Goal: Obtain resource: Download file/media

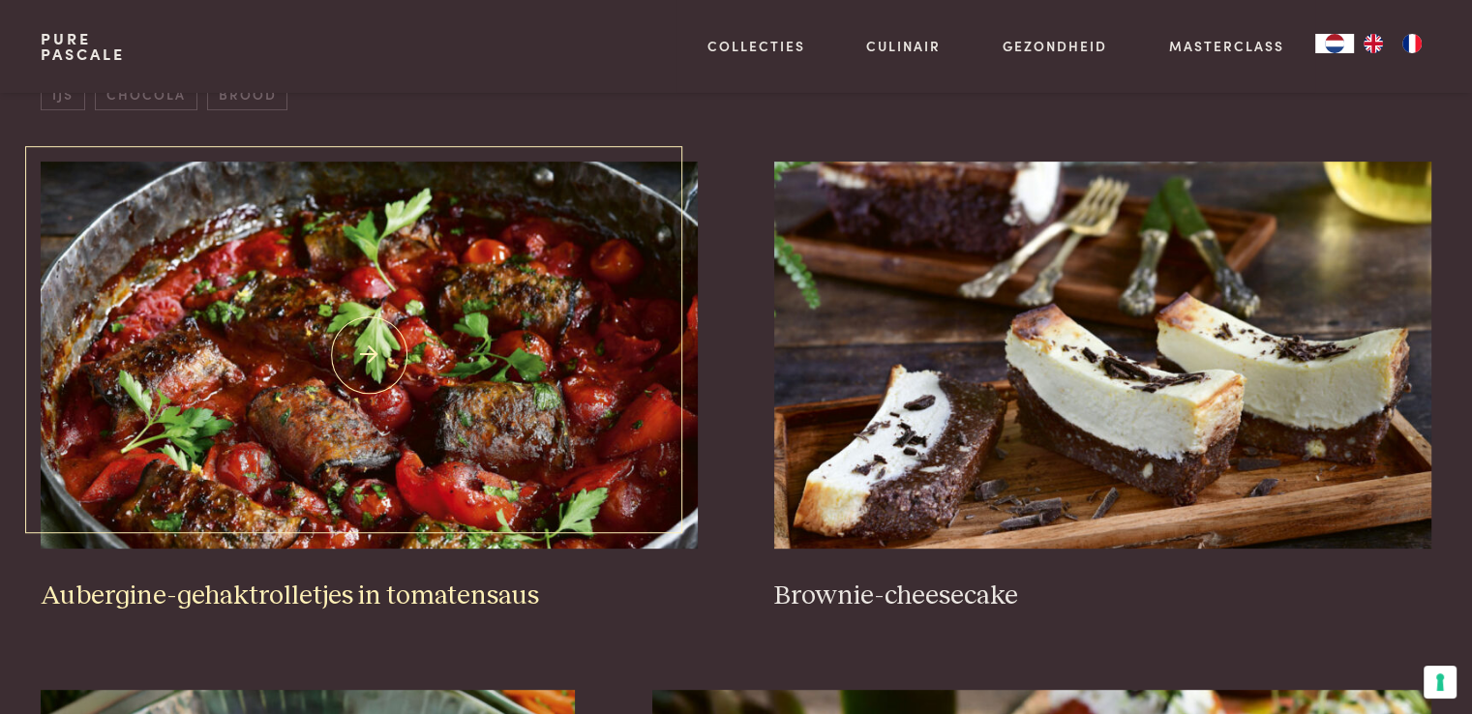
scroll to position [774, 0]
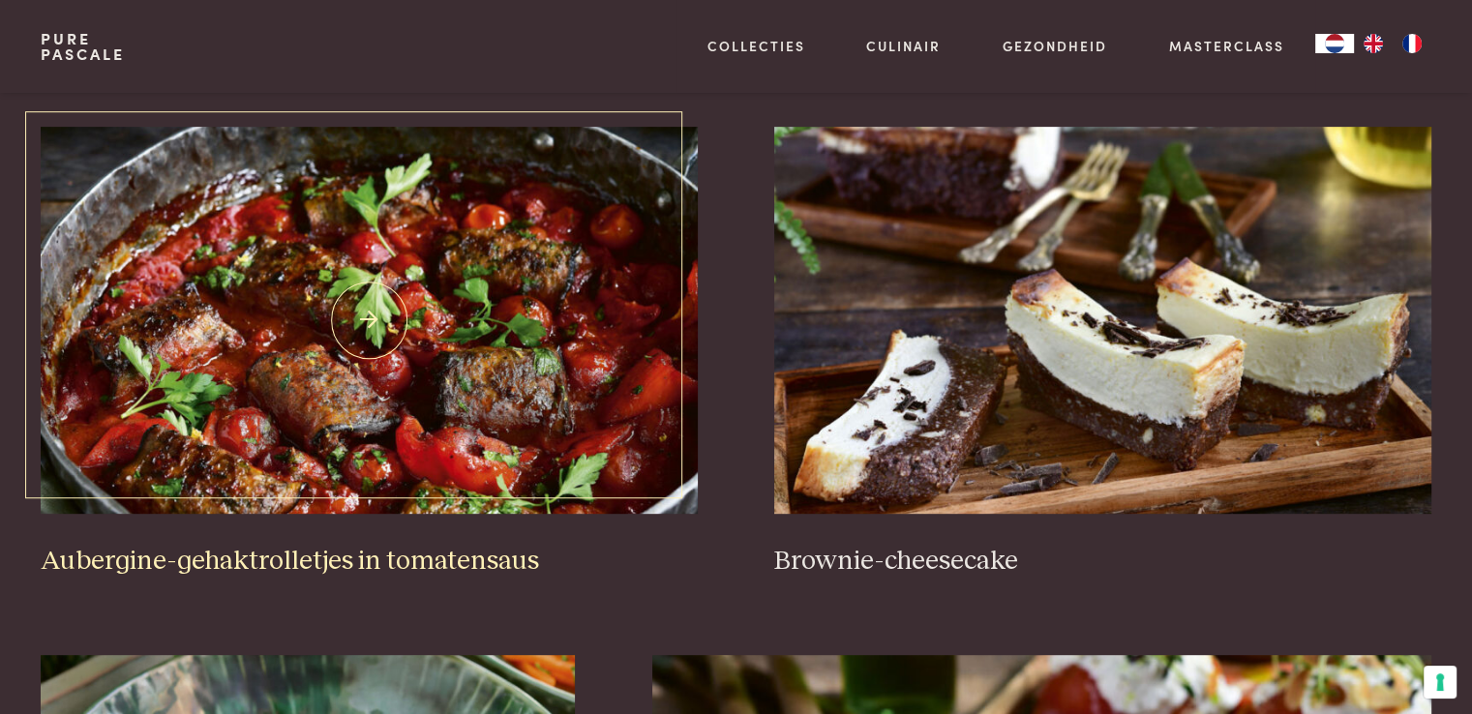
click at [359, 312] on img at bounding box center [369, 320] width 656 height 387
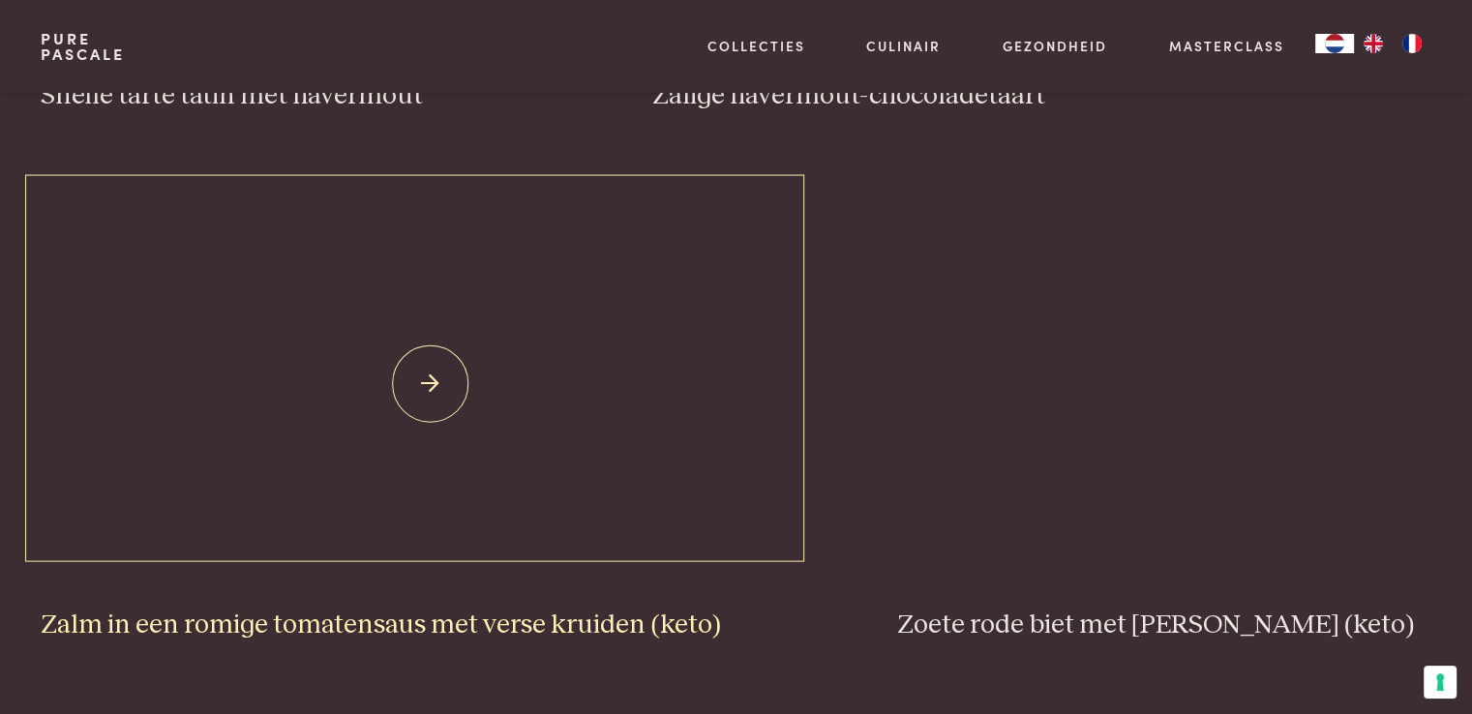
scroll to position [3485, 0]
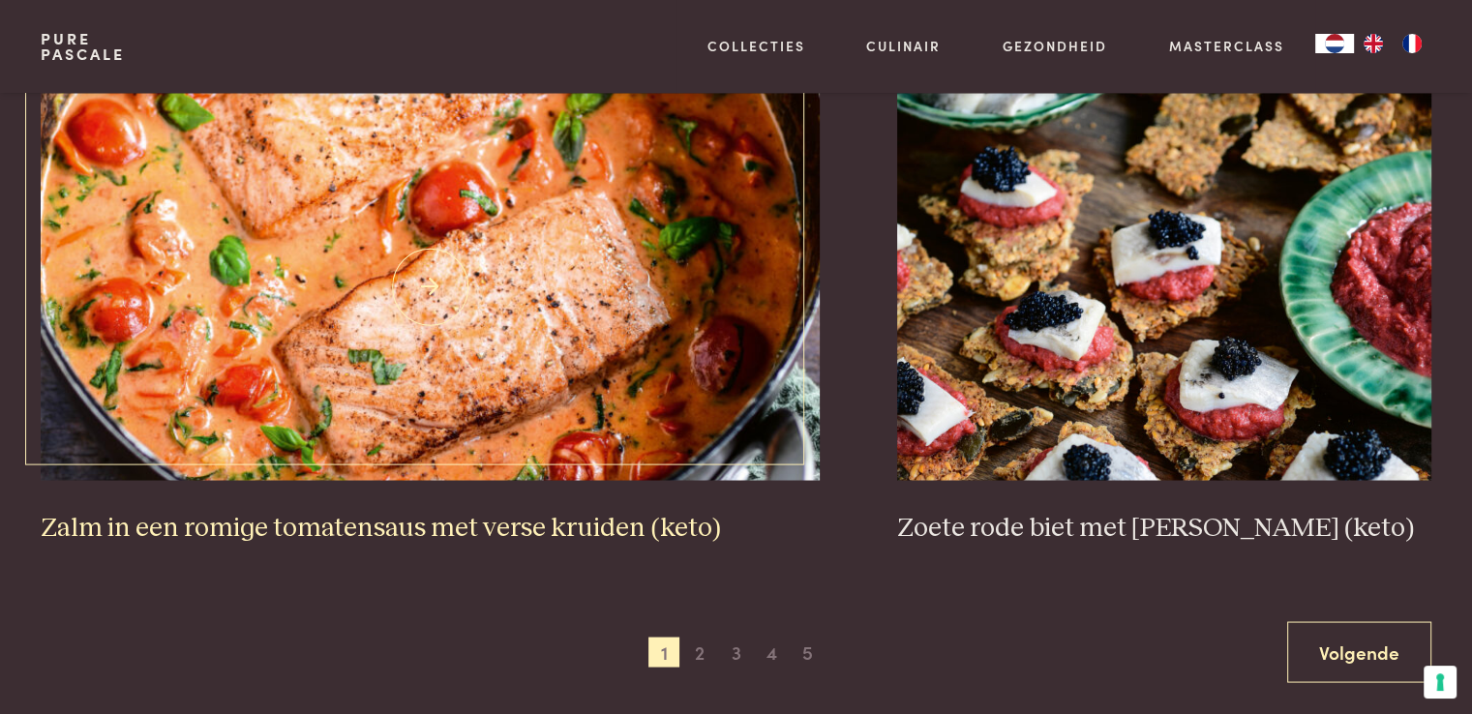
click at [434, 528] on h3 "Zalm in een romige tomatensaus met verse kruiden (keto)" at bounding box center [430, 528] width 779 height 34
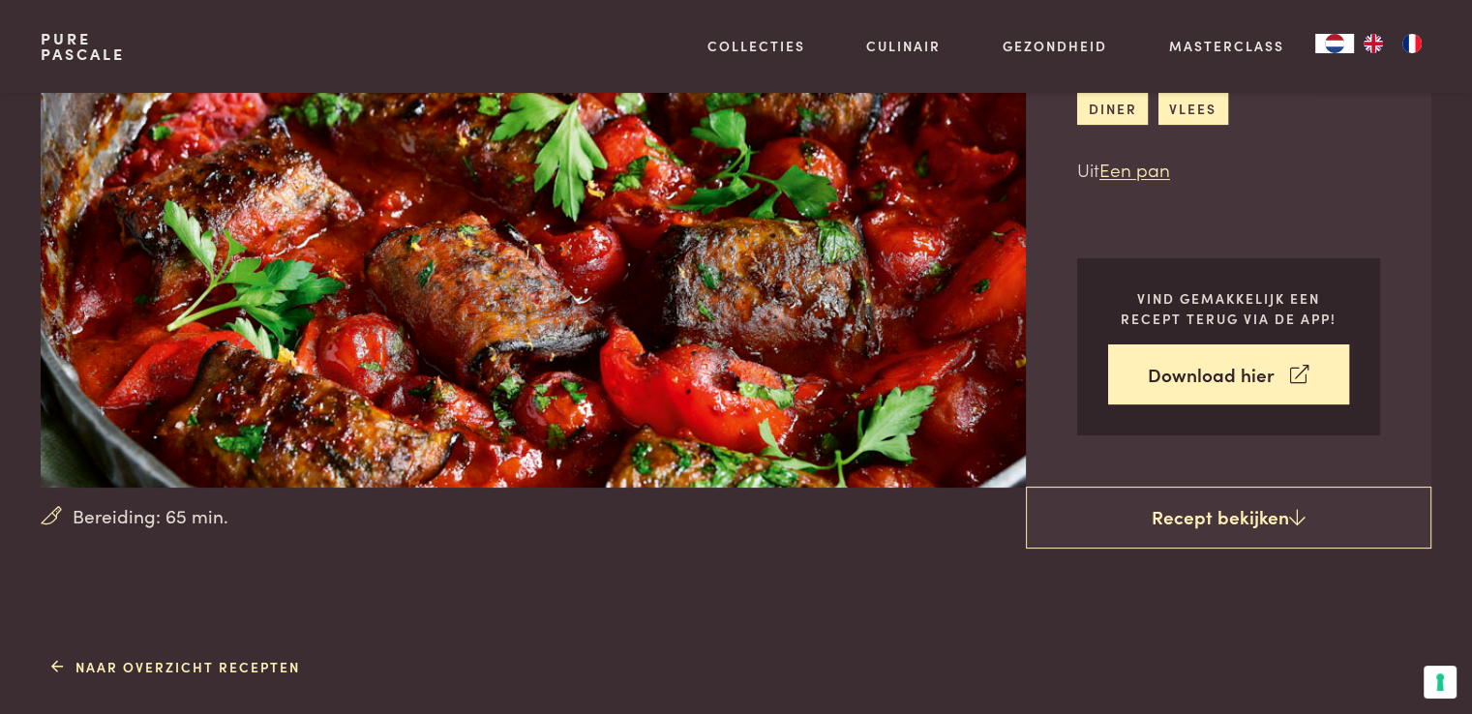
scroll to position [194, 0]
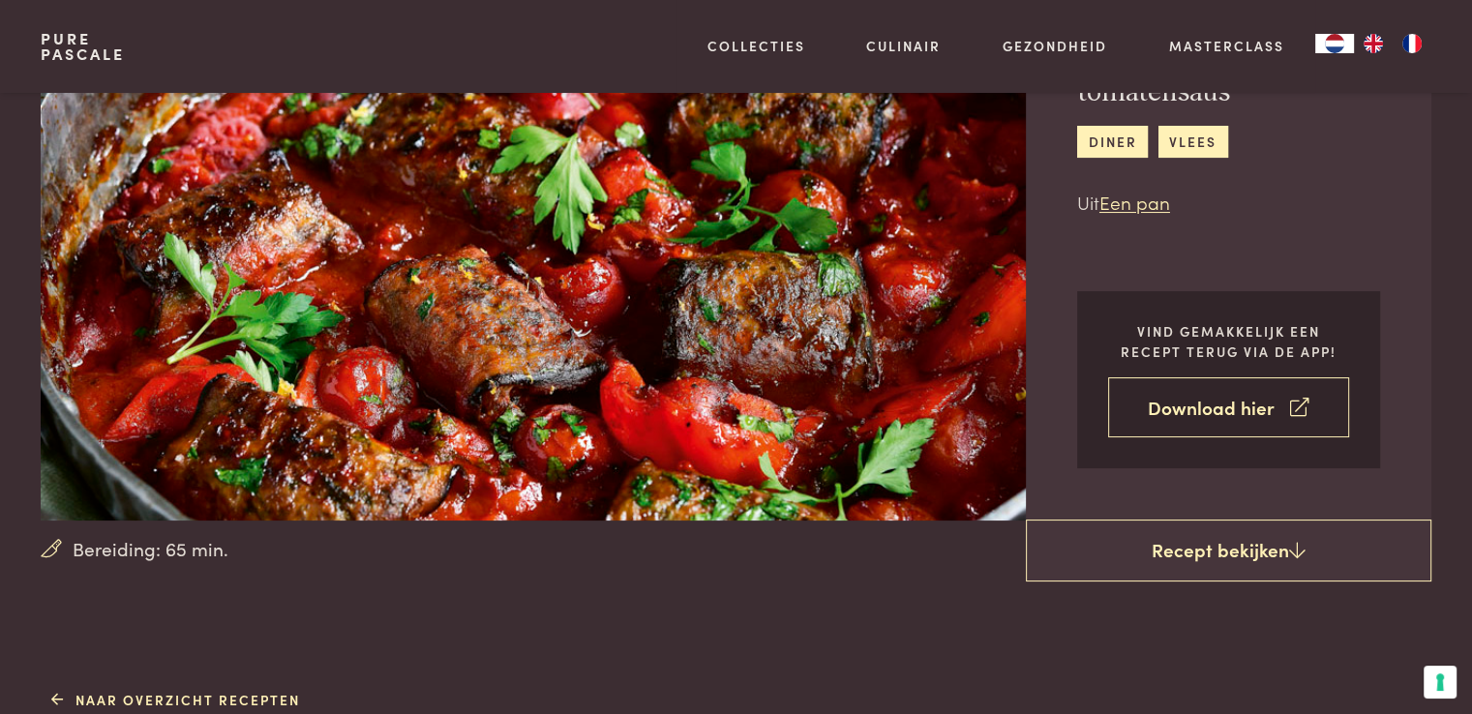
click at [1204, 400] on link "Download hier" at bounding box center [1228, 408] width 241 height 61
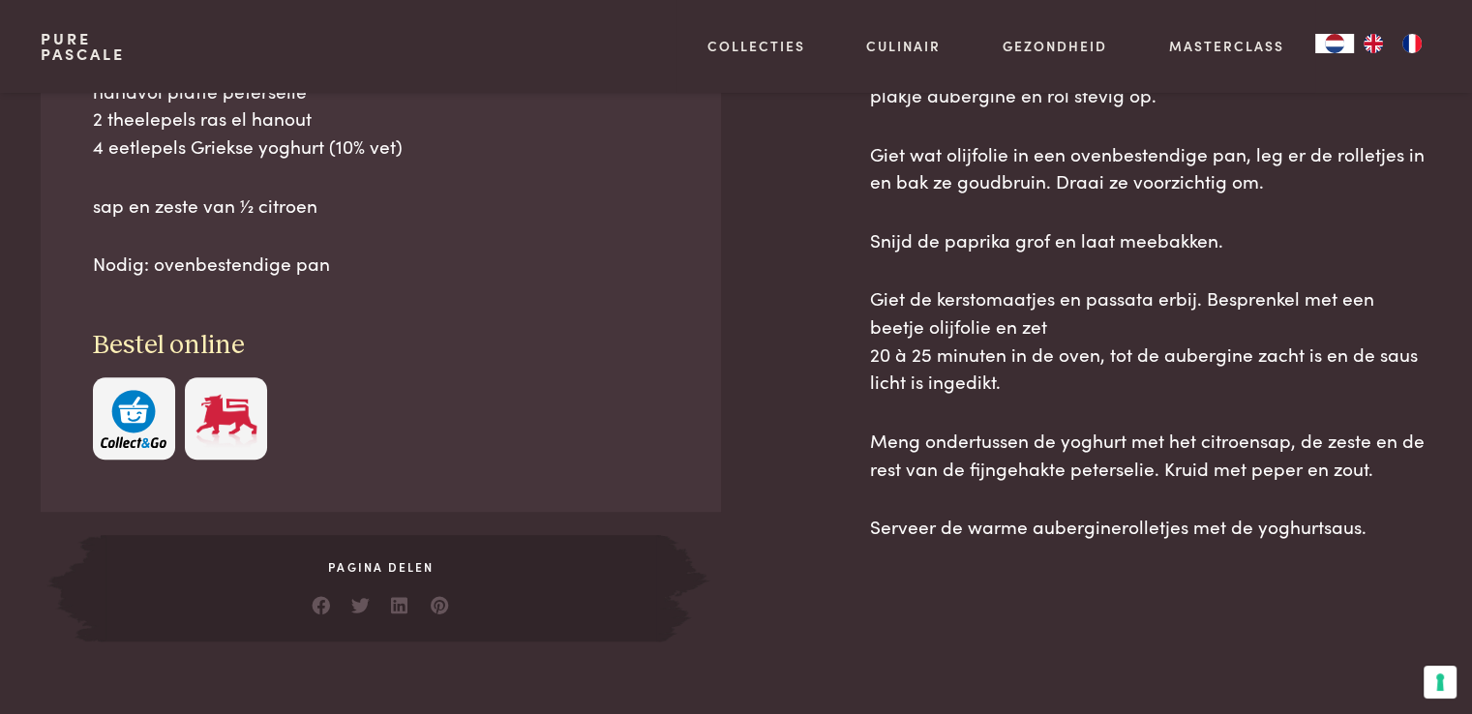
scroll to position [1452, 0]
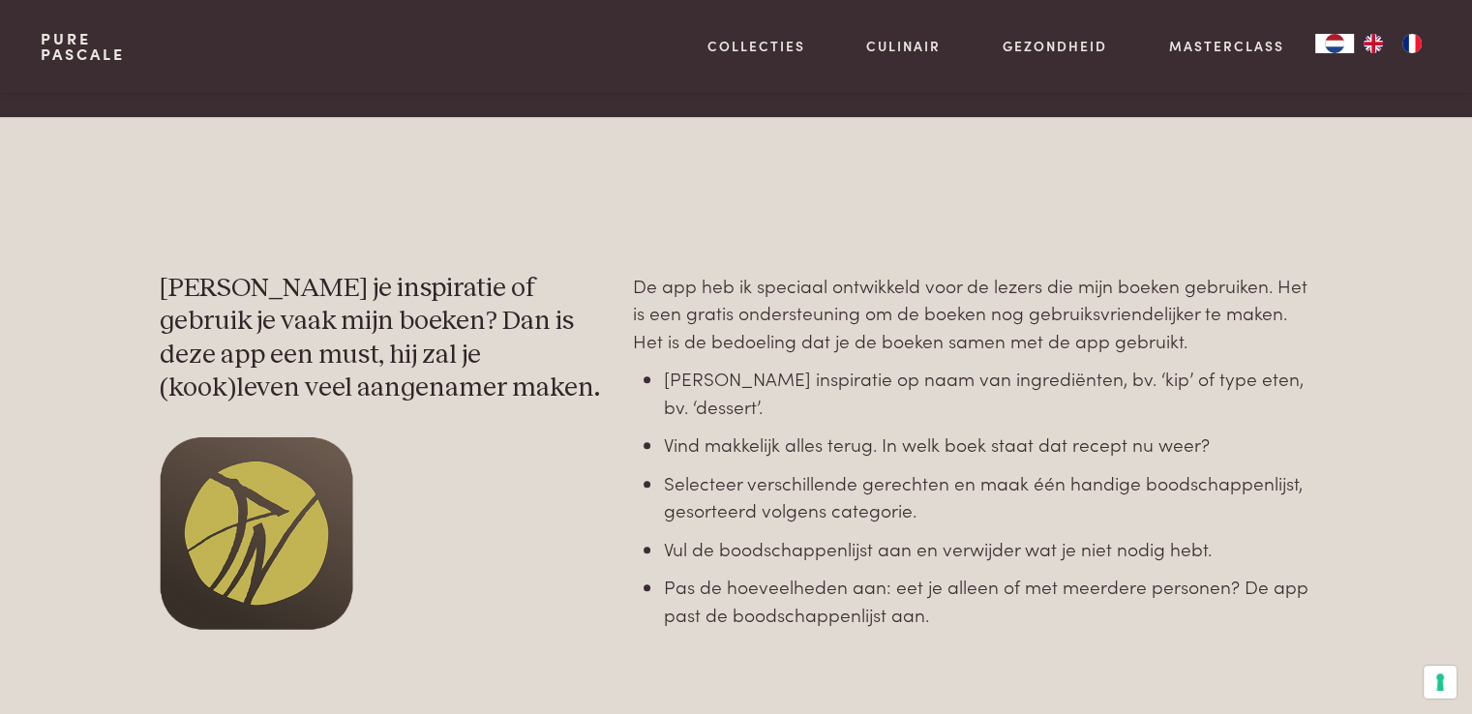
scroll to position [871, 0]
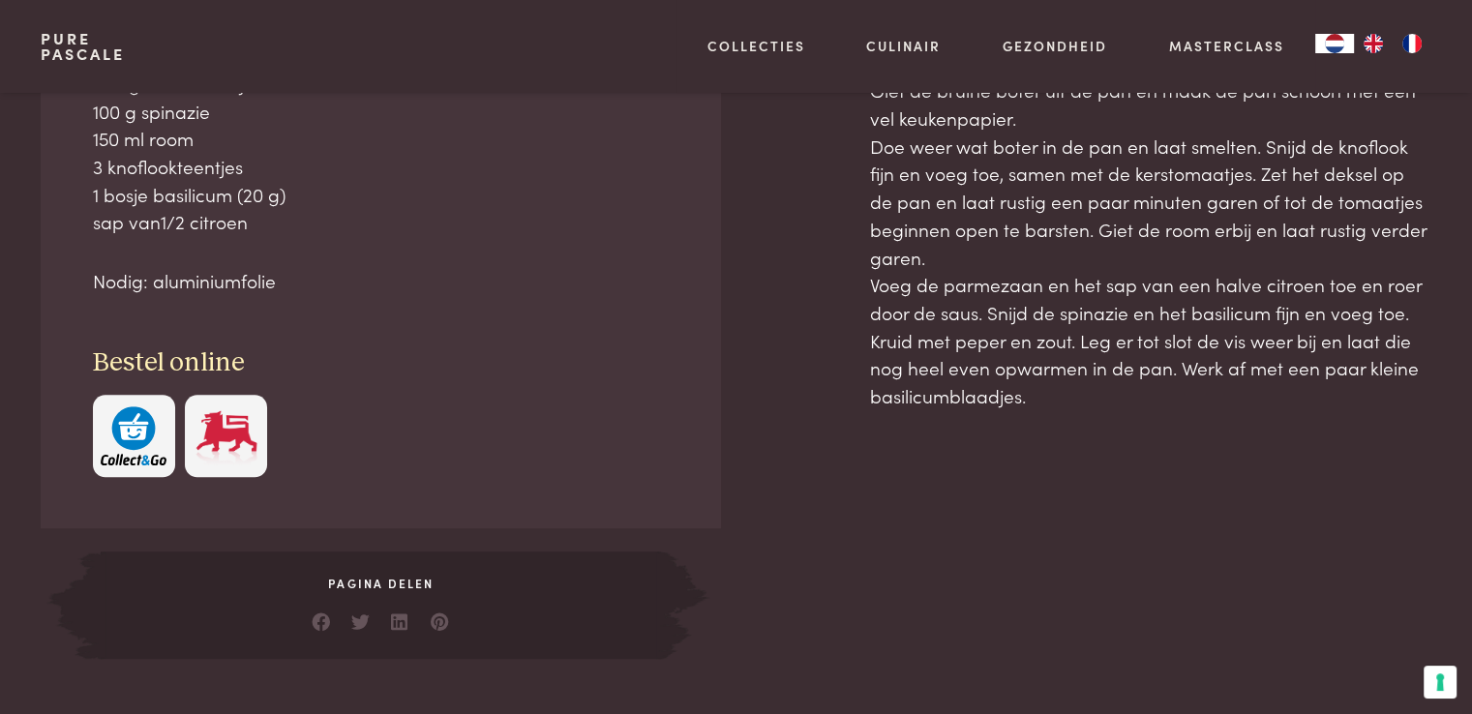
scroll to position [1162, 0]
